Goal: Register for event/course

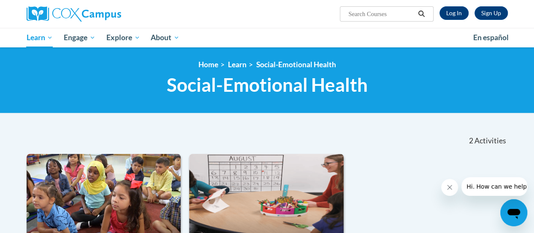
click at [355, 14] on input "Search..." at bounding box center [382, 14] width 68 height 10
type input "TALK"
click at [423, 13] on icon "Search" at bounding box center [422, 14] width 8 height 6
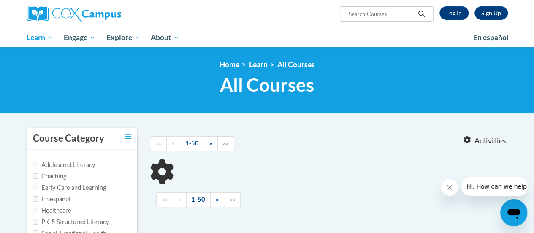
type input "TALK"
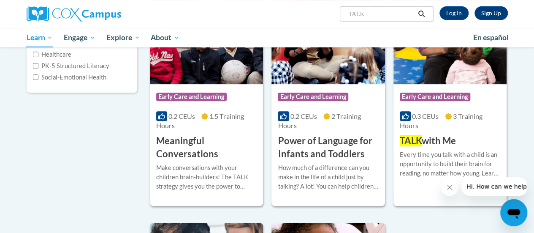
scroll to position [169, 0]
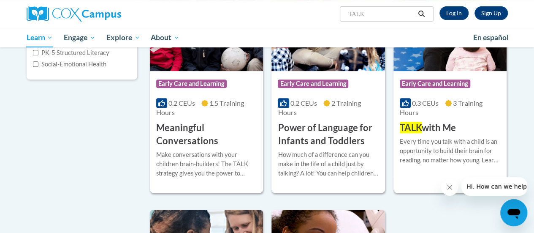
click at [419, 152] on div "Every time you talk with a child is an opportunity to build their brain for rea…" at bounding box center [450, 151] width 100 height 28
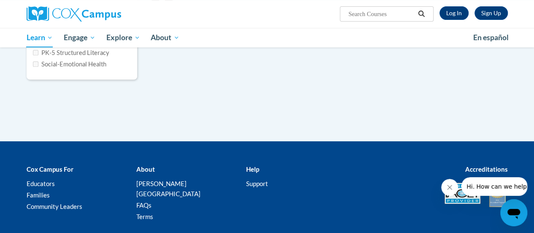
type input "TALK"
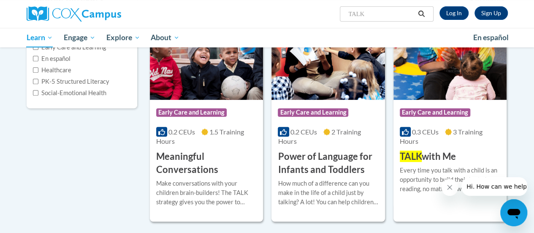
scroll to position [169, 0]
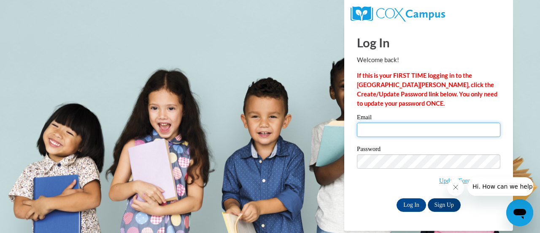
click at [367, 130] on input "Email" at bounding box center [429, 129] width 144 height 14
type input "[PERSON_NAME][EMAIL_ADDRESS][PERSON_NAME][DOMAIN_NAME]"
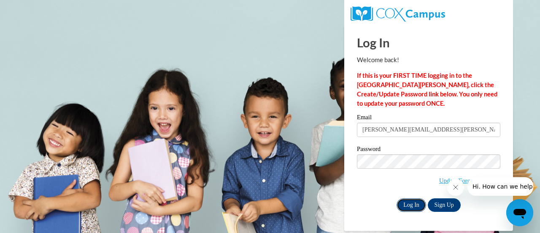
click at [416, 203] on input "Log In" at bounding box center [412, 205] width 30 height 14
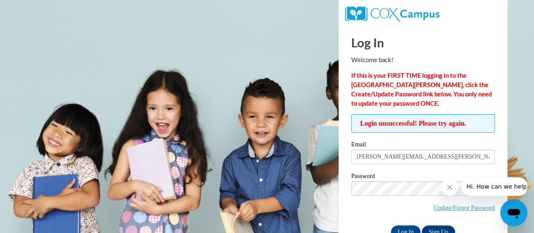
scroll to position [24, 0]
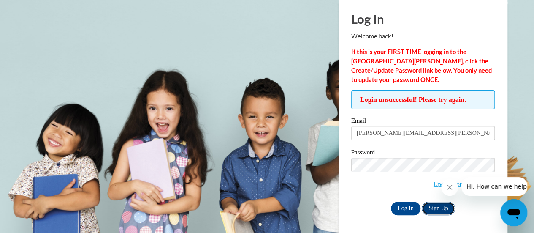
click at [436, 208] on link "Sign Up" at bounding box center [438, 208] width 33 height 14
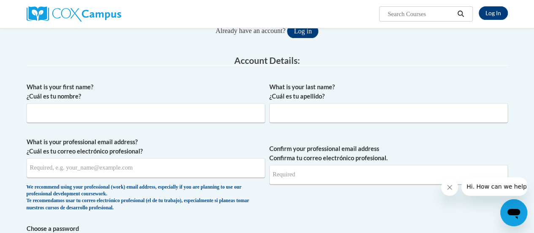
scroll to position [127, 0]
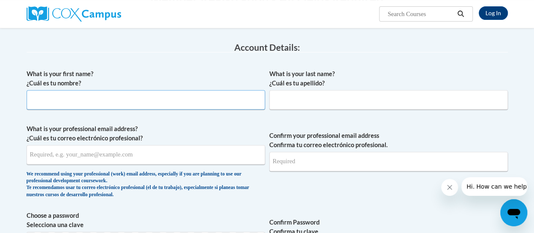
click at [137, 103] on input "What is your first name? ¿Cuál es tu nombre?" at bounding box center [146, 99] width 239 height 19
type input "Allison"
type input "Vidales"
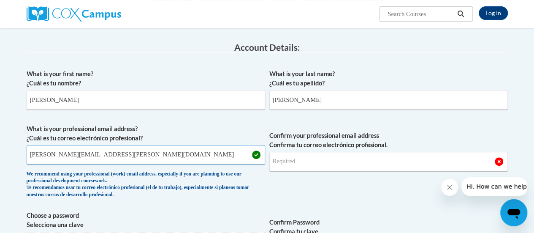
type input "allison.vidales@gae-sisdk12.net"
click at [290, 159] on input "Confirm your professional email address Confirma tu correo electrónico profesio…" at bounding box center [388, 161] width 239 height 19
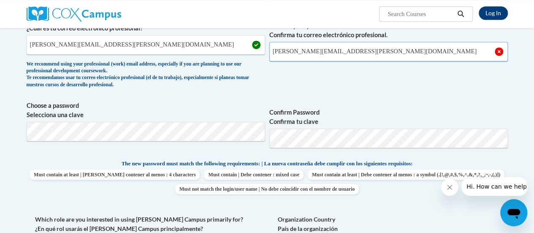
scroll to position [253, 0]
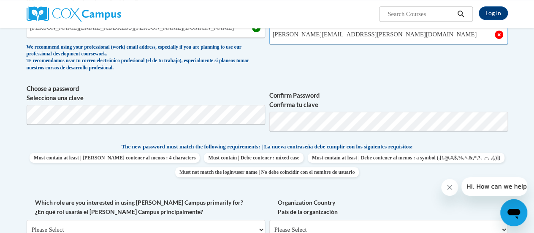
type input "allison.vidales@gae-sisdk12.net"
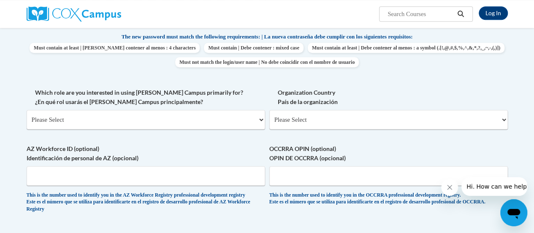
scroll to position [380, 0]
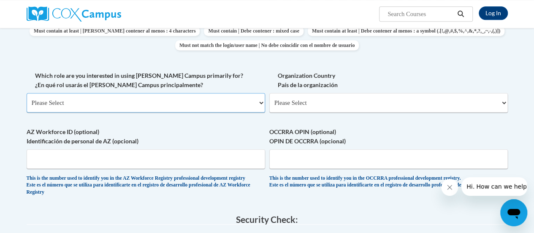
click at [83, 99] on select "Please Select College/University | Colegio/Universidad Community/Nonprofit Part…" at bounding box center [146, 102] width 239 height 19
select select "fbf2d438-af2f-41f8-98f1-81c410e29de3"
click at [27, 93] on select "Please Select College/University | Colegio/Universidad Community/Nonprofit Part…" at bounding box center [146, 102] width 239 height 19
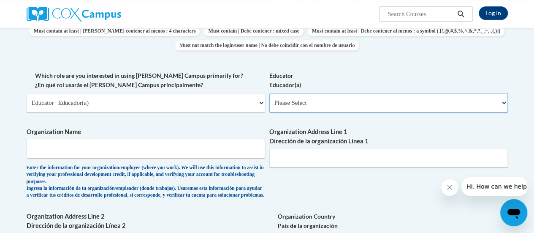
click at [293, 102] on select "Please Select Early Learning/Daycare Teacher/Family Home Care Provider | Maestr…" at bounding box center [388, 102] width 239 height 19
select select "5455f13f-8aeb-4200-a53b-f3dbe28286cf"
click at [269, 93] on select "Please Select Early Learning/Daycare Teacher/Family Home Care Provider | Maestr…" at bounding box center [388, 102] width 239 height 19
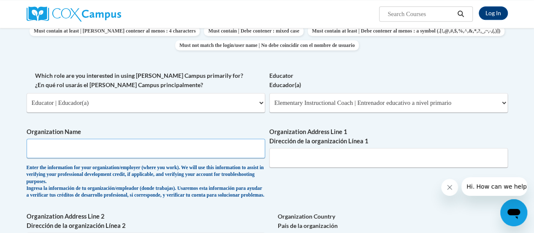
click at [101, 147] on input "Organization Name" at bounding box center [146, 147] width 239 height 19
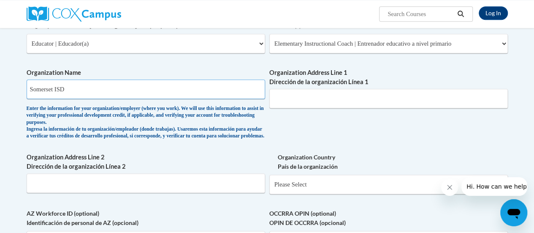
scroll to position [422, 0]
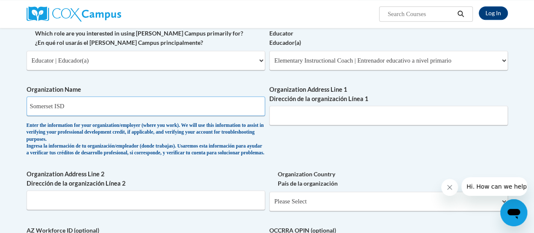
type input "Somerset ISD"
click at [296, 115] on input "Organization Address Line 1 Dirección de la organización Línea 1" at bounding box center [388, 115] width 239 height 19
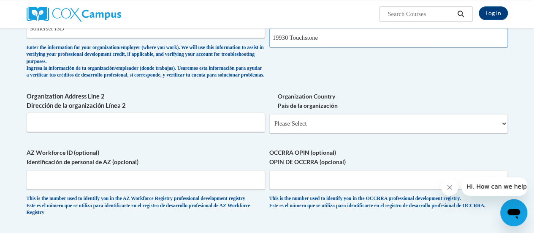
scroll to position [549, 0]
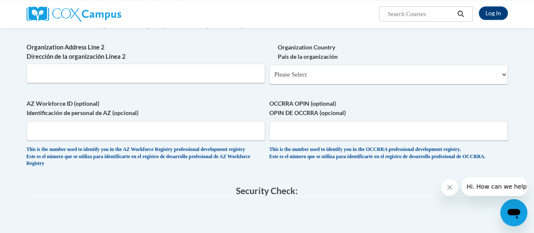
type input "19930 Touchstone"
click at [304, 83] on select "Please Select United States | Estados Unidos Outside of the United States | Fue…" at bounding box center [388, 74] width 239 height 19
select select "ad49bcad-a171-4b2e-b99c-48b446064914"
click at [269, 71] on select "Please Select United States | Estados Unidos Outside of the United States | Fue…" at bounding box center [388, 74] width 239 height 19
select select
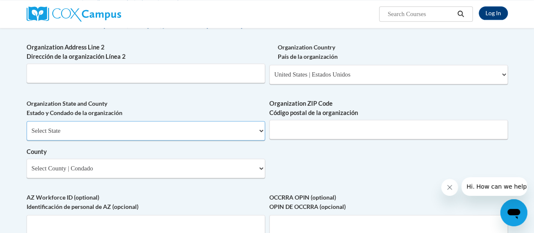
click at [138, 140] on select "Select State Alabama Alaska Arizona Arkansas California Colorado Connecticut De…" at bounding box center [146, 130] width 239 height 19
select select "Texas"
click at [27, 127] on select "Select State Alabama Alaska Arizona Arkansas California Colorado Connecticut De…" at bounding box center [146, 130] width 239 height 19
click at [296, 138] on input "Organization ZIP Code Código postal de la organización" at bounding box center [388, 128] width 239 height 19
type input "78069"
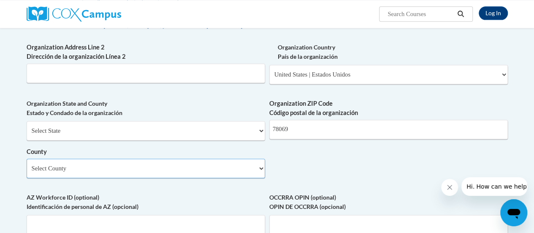
click at [228, 175] on select "Select County Anderson Andrews Angelina Aransas Archer Armstrong Atascosa Austi…" at bounding box center [146, 167] width 239 height 19
select select "Bexar"
click at [27, 165] on select "Select County Anderson Andrews Angelina Aransas Archer Armstrong Atascosa Austi…" at bounding box center [146, 167] width 239 height 19
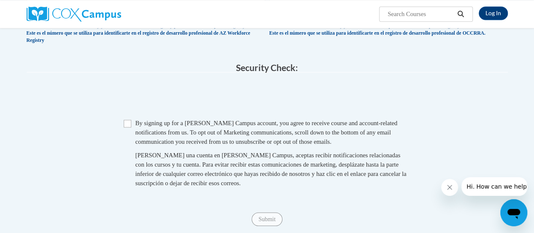
scroll to position [802, 0]
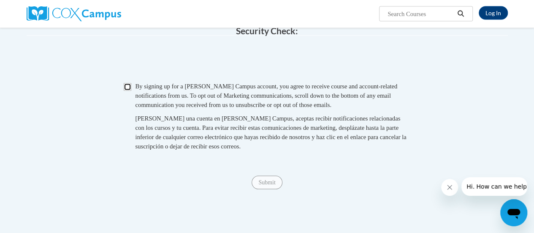
click at [128, 91] on input "Checkbox" at bounding box center [128, 87] width 8 height 8
checkbox input "true"
click at [264, 189] on input "Submit" at bounding box center [267, 183] width 30 height 14
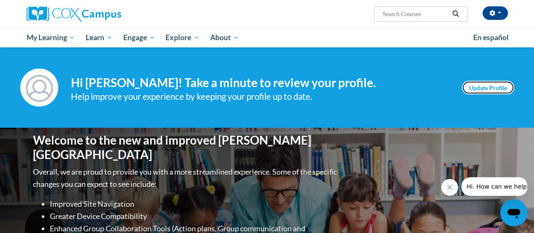
click at [479, 87] on link "Update Profile" at bounding box center [488, 88] width 52 height 14
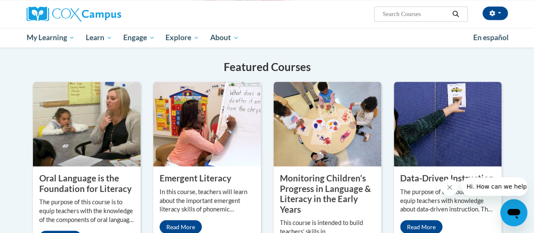
scroll to position [718, 0]
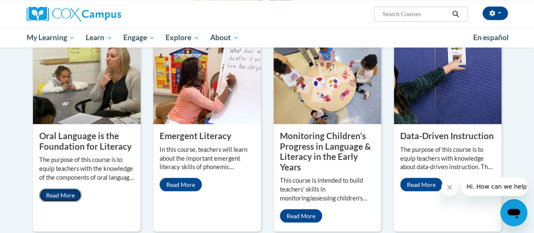
click at [49, 188] on link "Read More" at bounding box center [60, 195] width 42 height 14
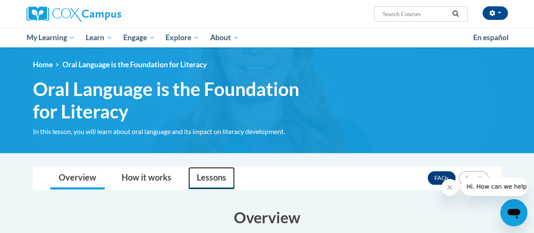
click at [210, 176] on link "Lessons" at bounding box center [211, 178] width 46 height 22
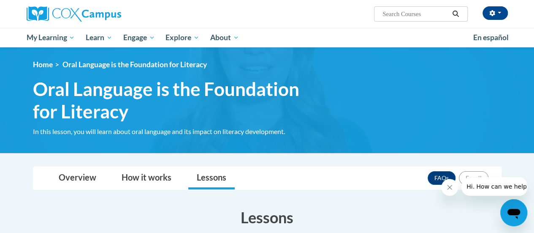
click at [383, 16] on input "Search..." at bounding box center [416, 14] width 68 height 10
type input "TALK"
click at [456, 12] on icon "Search" at bounding box center [456, 14] width 8 height 6
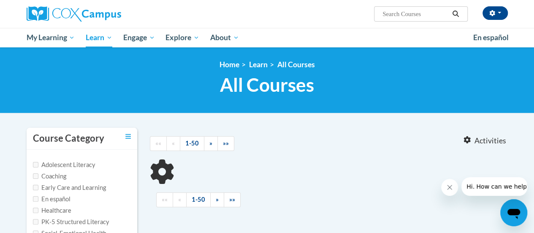
type input "TALK"
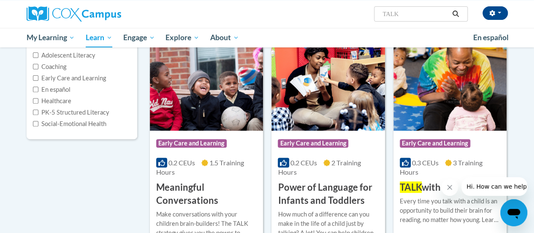
scroll to position [127, 0]
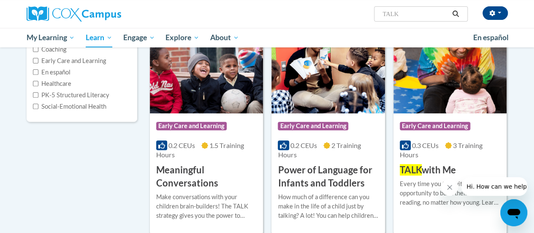
click at [190, 169] on h3 "Meaningful Conversations" at bounding box center [206, 176] width 100 height 26
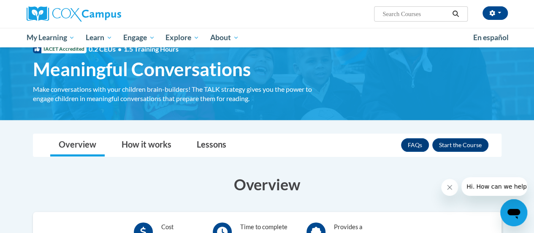
scroll to position [42, 0]
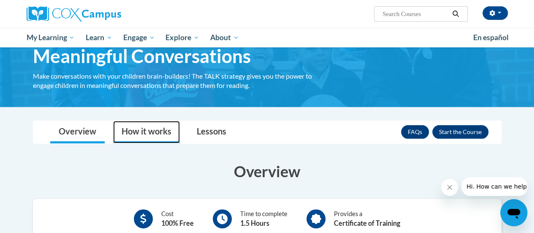
click at [147, 132] on link "How it works" at bounding box center [146, 132] width 67 height 22
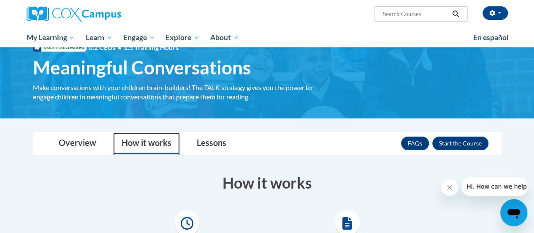
scroll to position [0, 0]
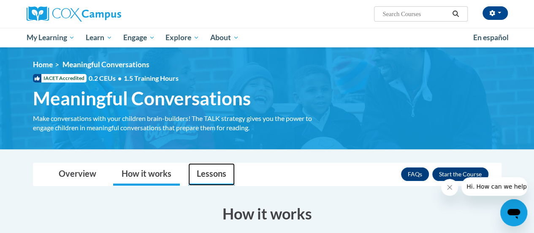
click at [214, 174] on link "Lessons" at bounding box center [211, 174] width 46 height 22
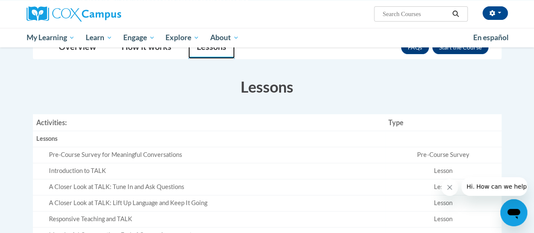
scroll to position [84, 0]
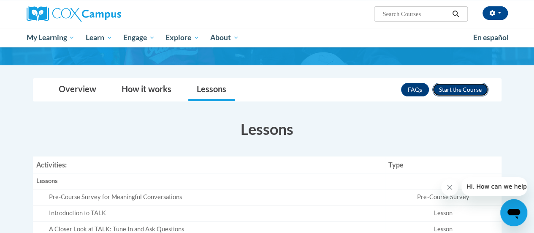
click at [443, 91] on button "Enroll" at bounding box center [460, 90] width 56 height 14
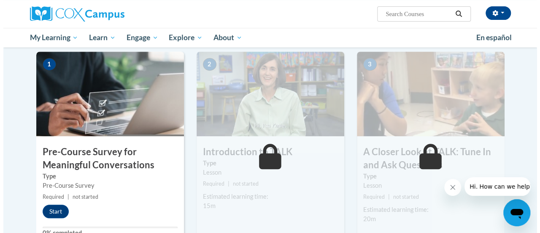
scroll to position [211, 0]
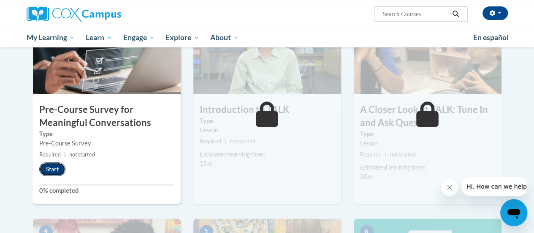
click at [50, 168] on button "Start" at bounding box center [52, 169] width 26 height 14
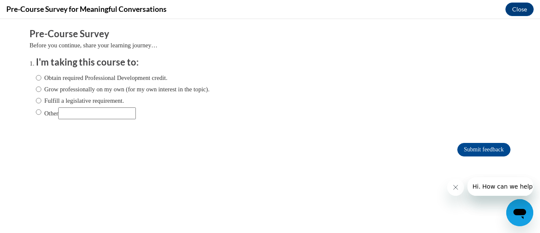
scroll to position [0, 0]
click at [36, 89] on input "Grow professionally on my own (for my own interest in the topic)." at bounding box center [38, 88] width 5 height 9
radio input "true"
click at [468, 149] on input "Submit feedback" at bounding box center [484, 150] width 53 height 14
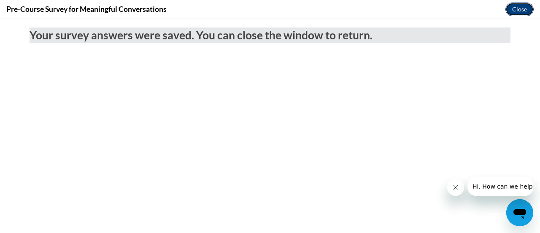
click at [518, 6] on button "Close" at bounding box center [520, 10] width 28 height 14
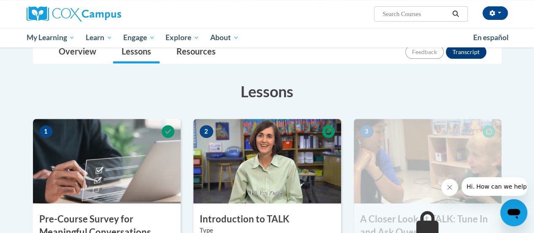
scroll to position [42, 0]
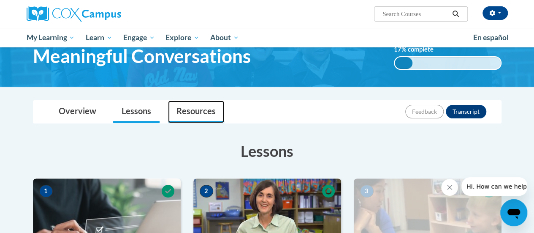
click at [198, 115] on link "Resources" at bounding box center [196, 111] width 56 height 22
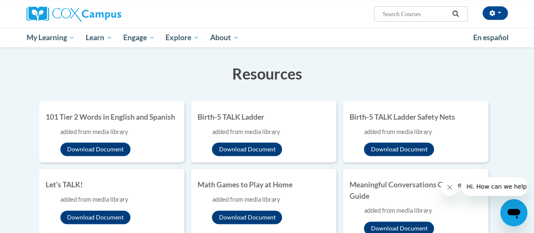
scroll to position [127, 0]
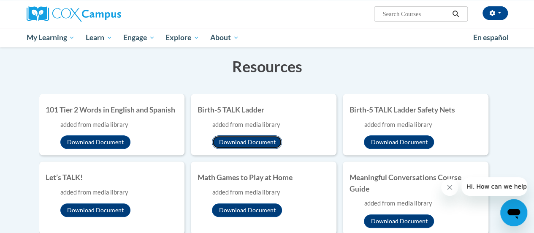
click at [234, 141] on button "Download Document" at bounding box center [247, 142] width 70 height 14
click at [408, 145] on button "Download Document" at bounding box center [399, 142] width 70 height 14
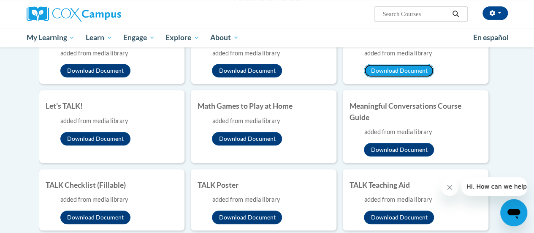
scroll to position [211, 0]
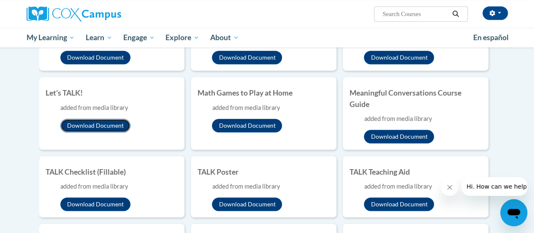
click at [100, 125] on button "Download Document" at bounding box center [95, 126] width 70 height 14
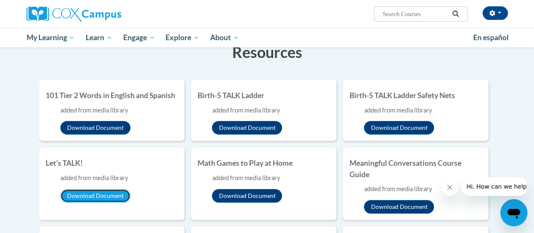
scroll to position [127, 0]
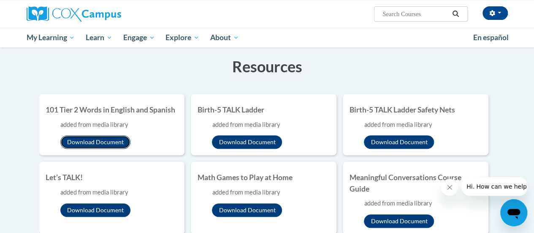
click at [94, 143] on button "Download Document" at bounding box center [95, 142] width 70 height 14
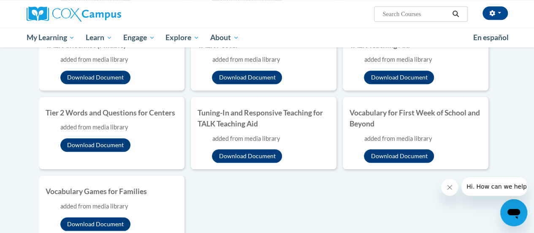
scroll to position [380, 0]
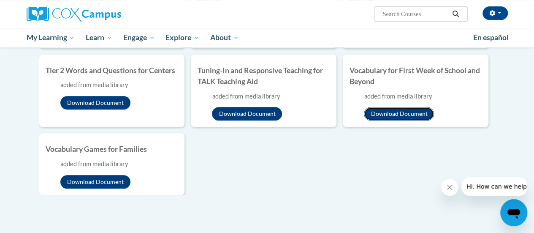
click at [401, 113] on button "Download Document" at bounding box center [399, 114] width 70 height 14
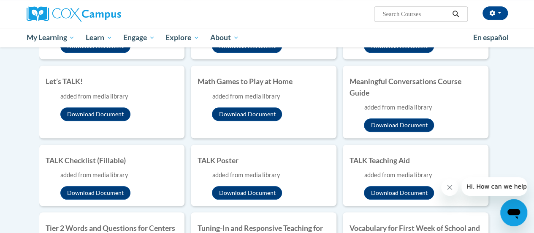
scroll to position [211, 0]
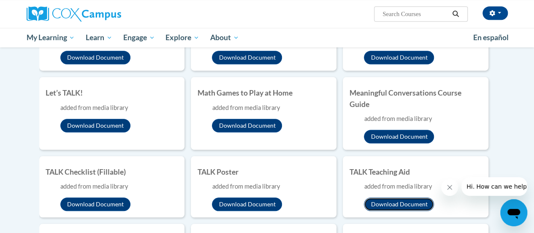
click at [380, 206] on button "Download Document" at bounding box center [399, 204] width 70 height 14
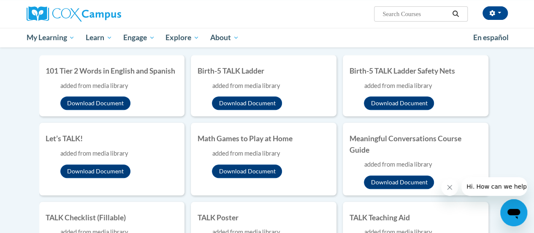
scroll to position [127, 0]
